Goal: Task Accomplishment & Management: Use online tool/utility

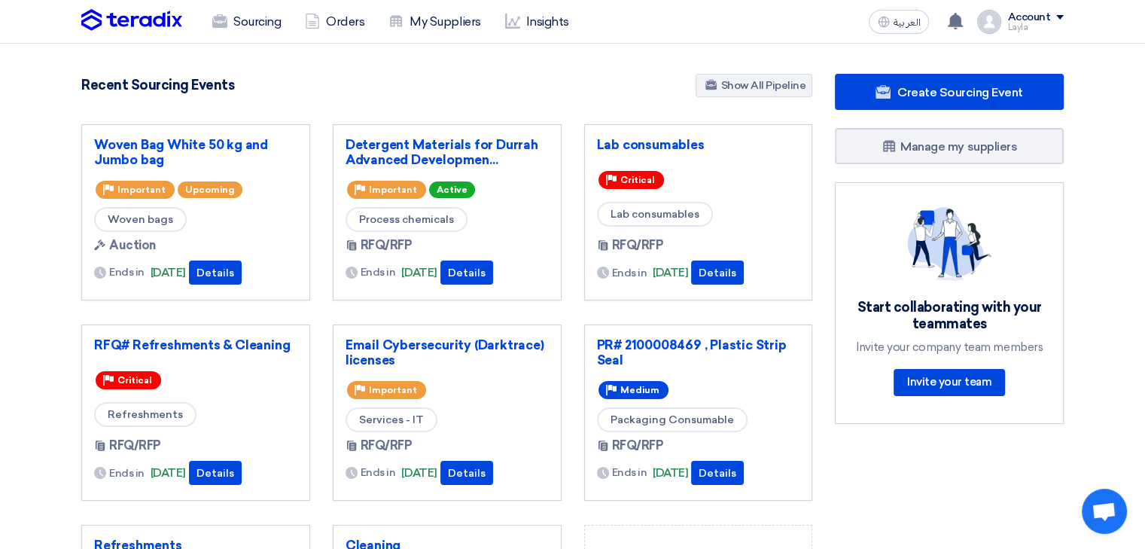
click at [663, 74] on div "Recent Sourcing Events Show All Pipeline" at bounding box center [446, 87] width 731 height 26
click at [286, 29] on link "Sourcing" at bounding box center [246, 21] width 93 height 33
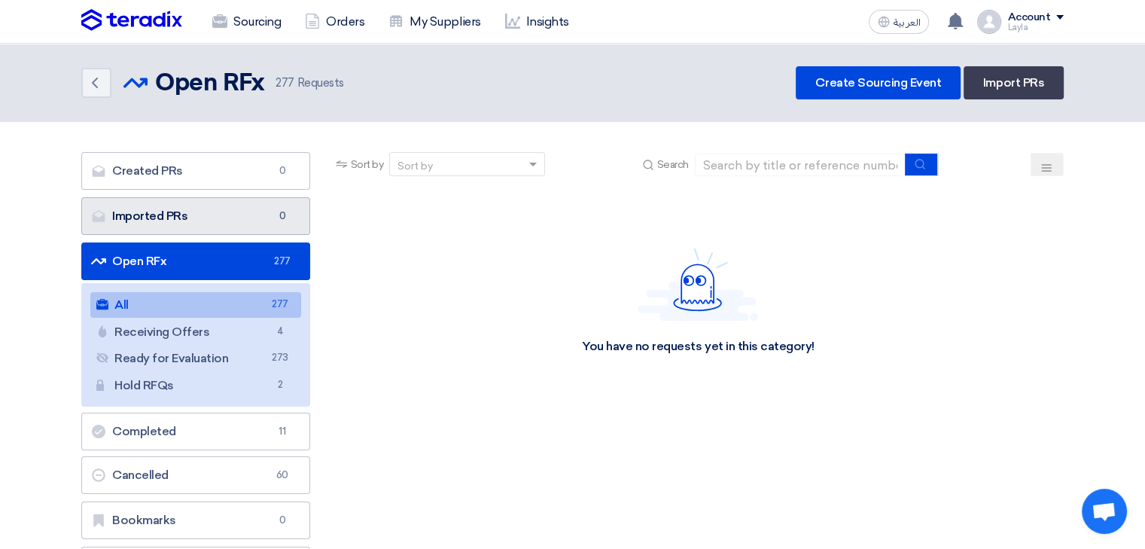
click at [202, 201] on link "Imported PRs Imported PRs 0" at bounding box center [195, 216] width 229 height 38
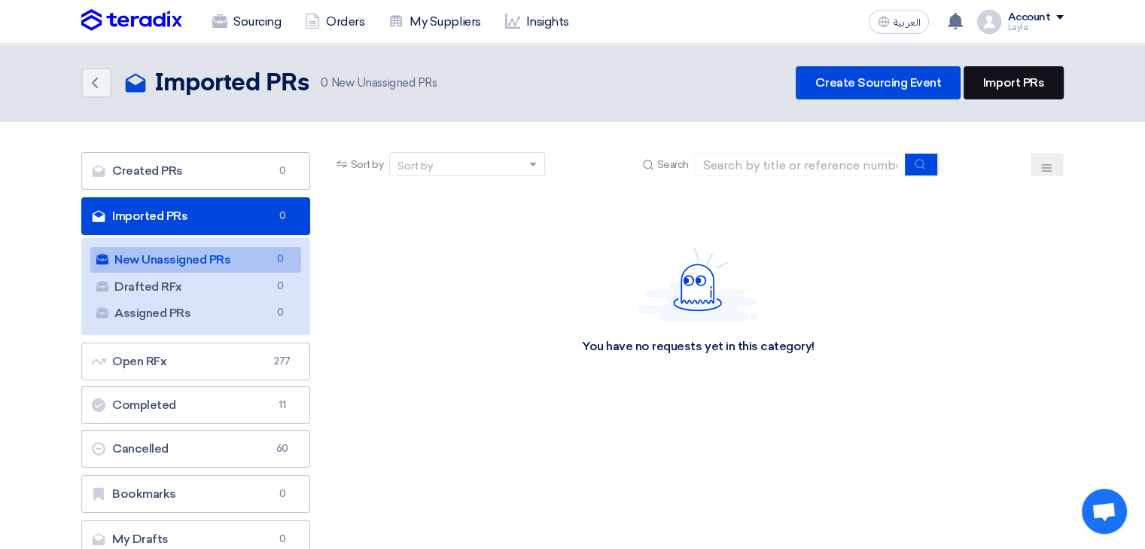
click at [991, 85] on link "Import PRs" at bounding box center [1014, 82] width 100 height 33
